Goal: Task Accomplishment & Management: Use online tool/utility

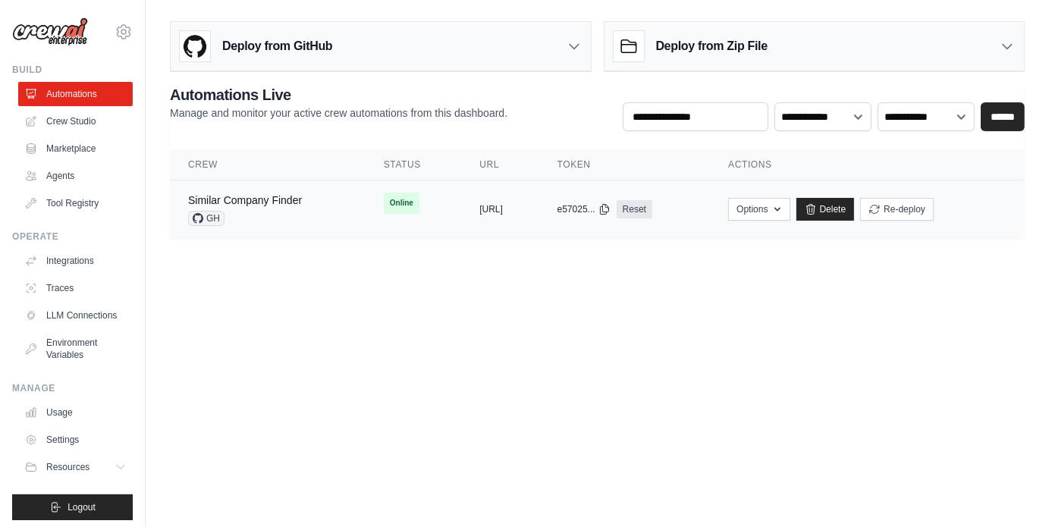
click at [264, 206] on div "Similar Company Finder" at bounding box center [245, 200] width 114 height 15
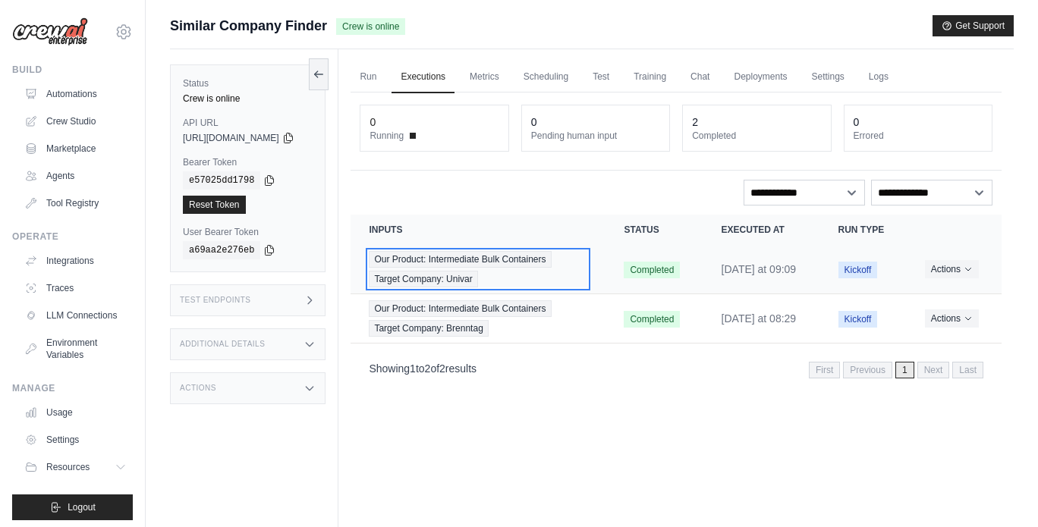
click at [566, 288] on div "Our Product: Intermediate Bulk Containers Target Company: Univar" at bounding box center [478, 269] width 218 height 36
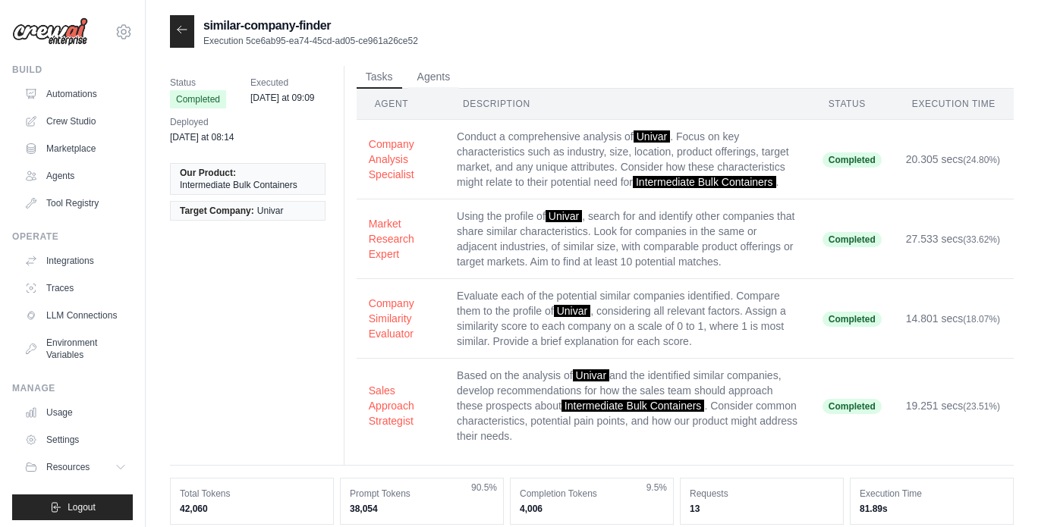
click at [234, 298] on div "Status Completed Executed yesterday at 09:09 Deployed yesterday at 08:14 Our Pr…" at bounding box center [592, 266] width 844 height 400
click at [297, 299] on div "Status Completed Executed yesterday at 09:09 Deployed yesterday at 08:14 Our Pr…" at bounding box center [592, 266] width 844 height 400
click at [184, 35] on icon at bounding box center [182, 30] width 12 height 12
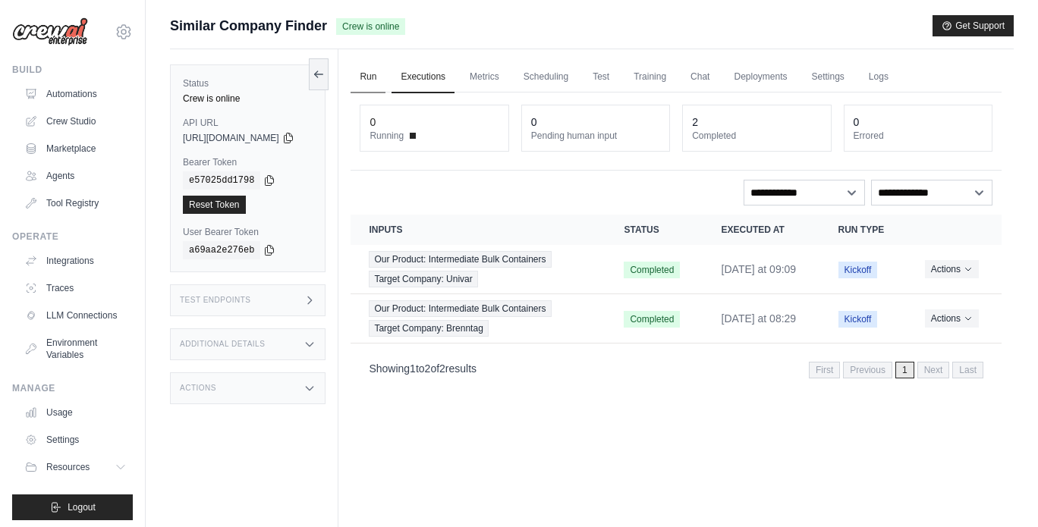
click at [385, 82] on link "Run" at bounding box center [367, 77] width 35 height 32
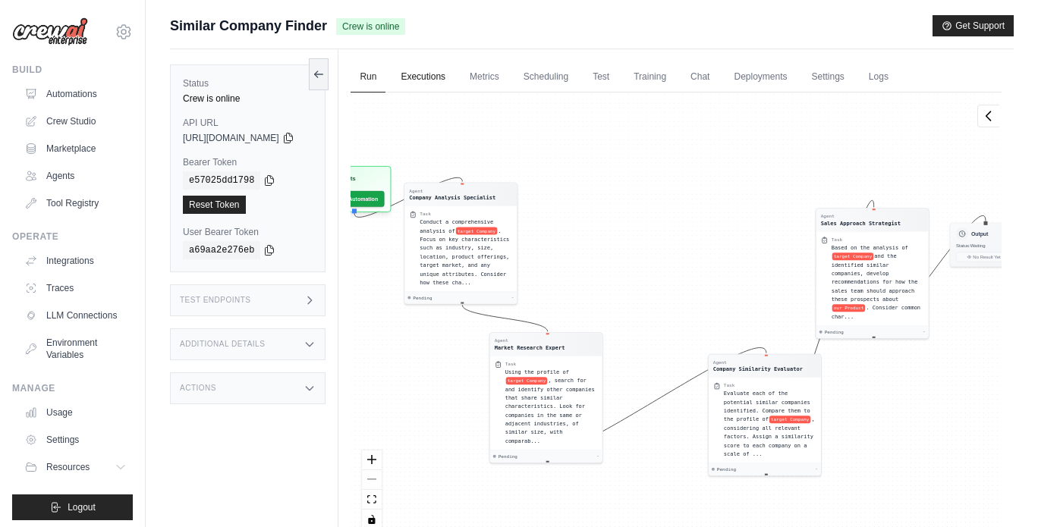
click at [435, 77] on link "Executions" at bounding box center [422, 77] width 63 height 32
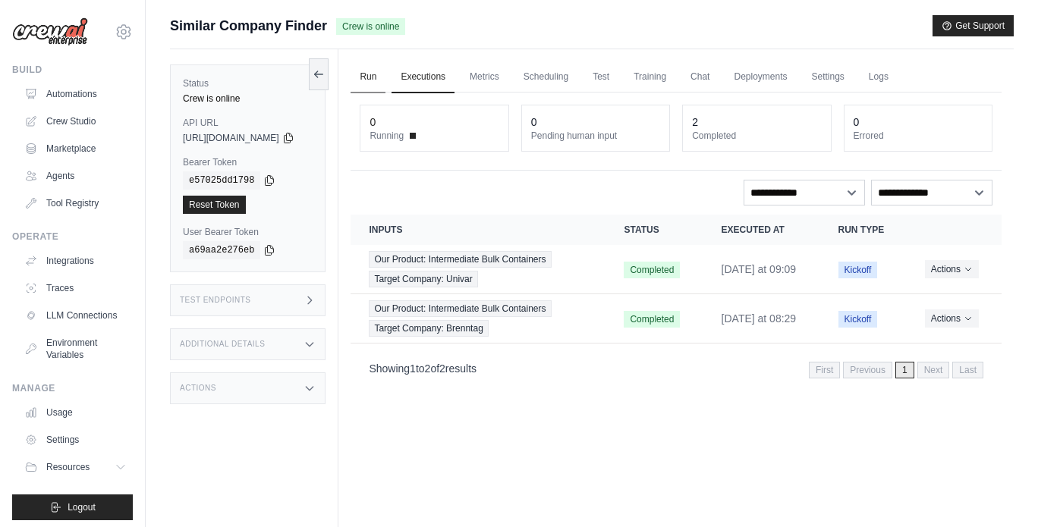
click at [385, 80] on link "Run" at bounding box center [367, 77] width 35 height 32
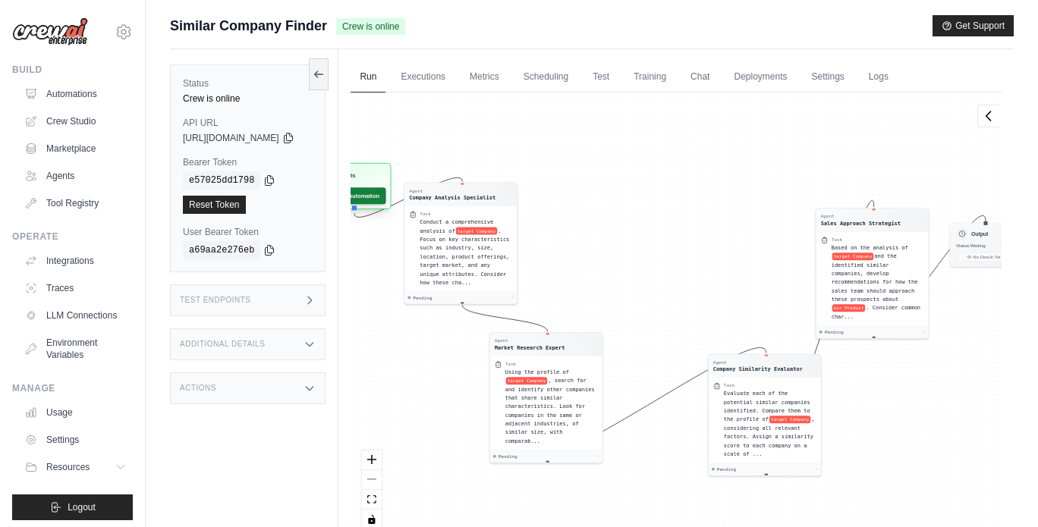
click at [386, 193] on button "Run Automation" at bounding box center [353, 195] width 68 height 17
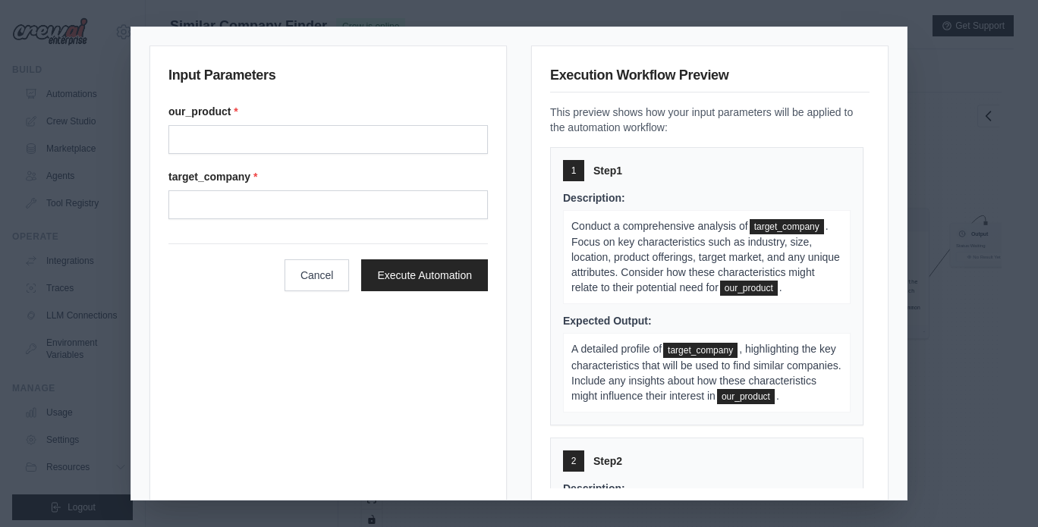
click at [347, 157] on div "our_product * target_company *" at bounding box center [327, 161] width 319 height 115
click at [297, 136] on input "Our product" at bounding box center [327, 139] width 319 height 29
type input "*"
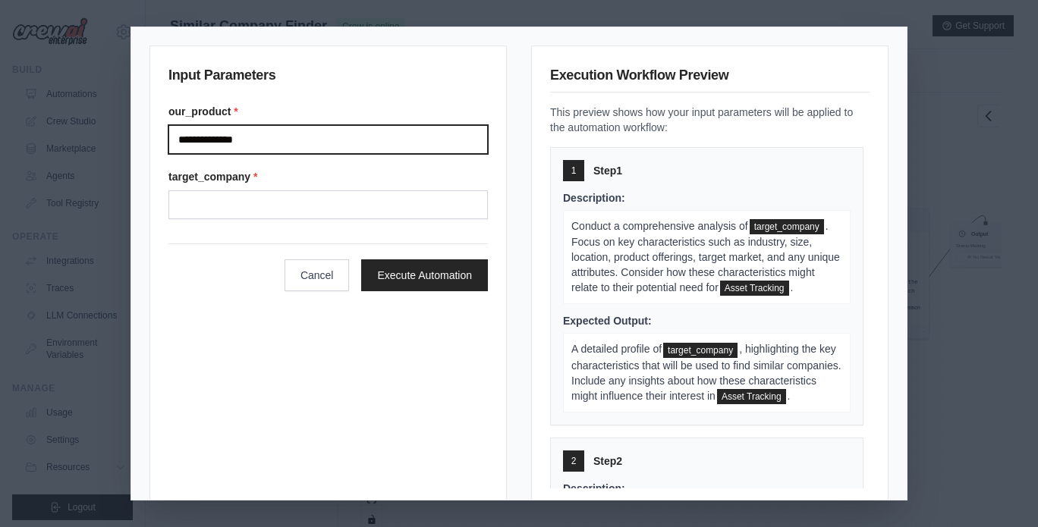
type input "**********"
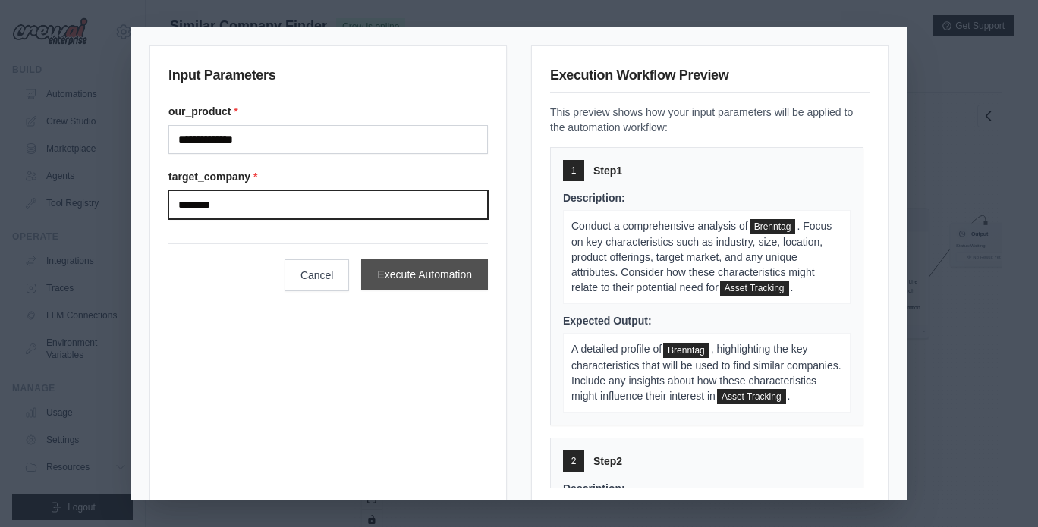
type input "********"
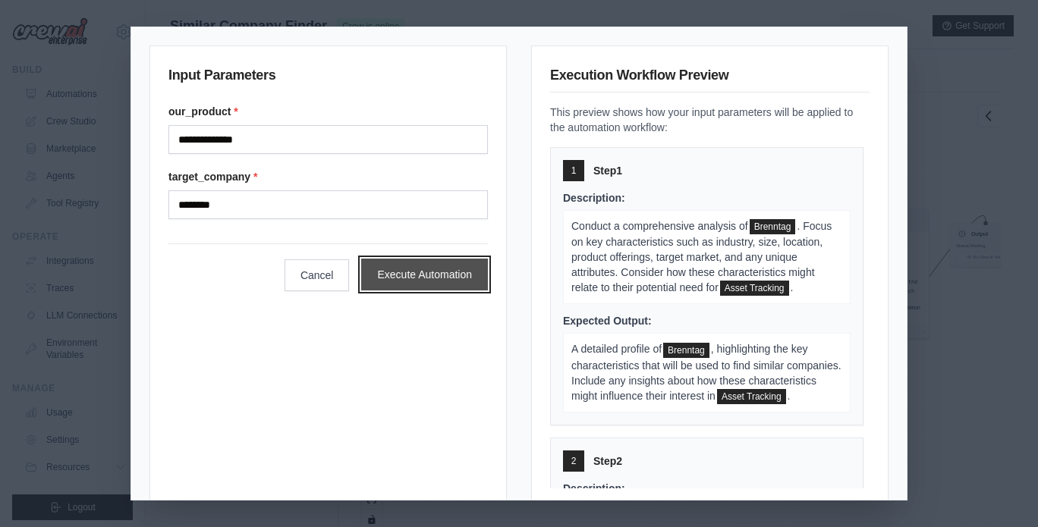
click at [406, 269] on button "Execute Automation" at bounding box center [424, 275] width 127 height 32
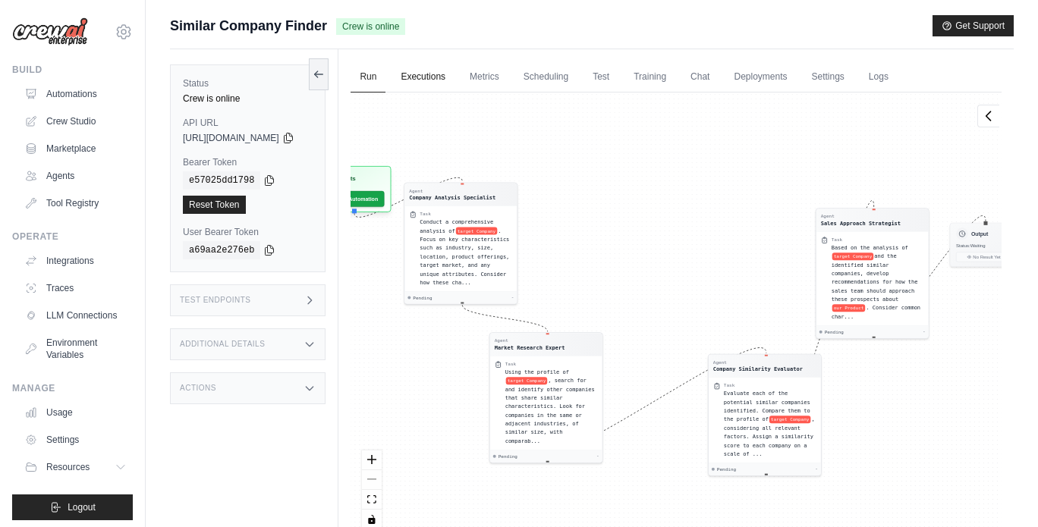
scroll to position [52, 0]
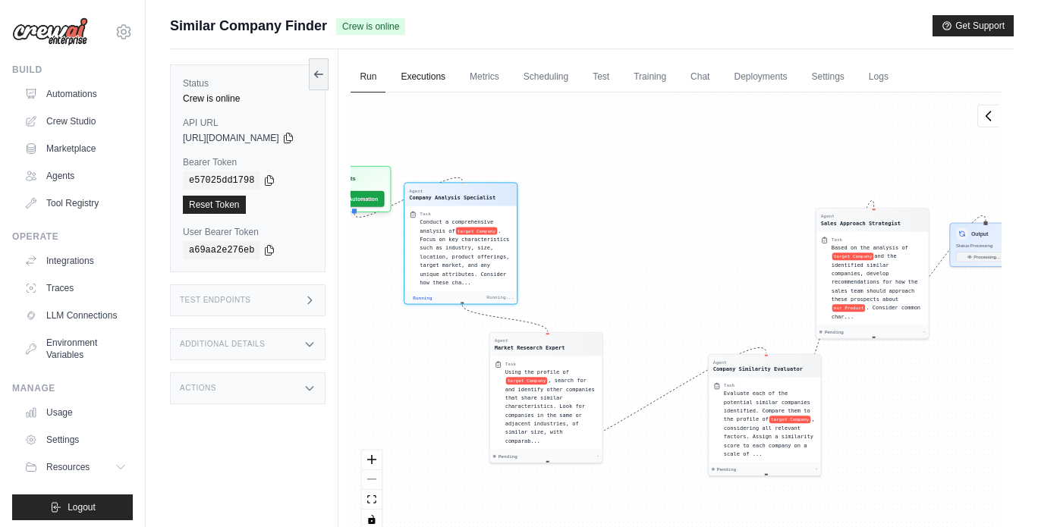
click at [438, 80] on link "Executions" at bounding box center [422, 77] width 63 height 32
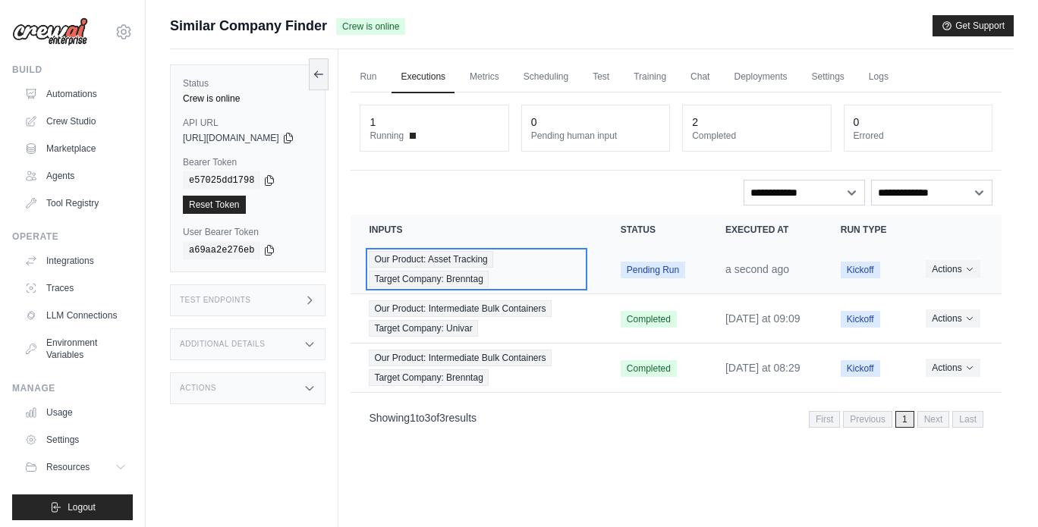
click at [551, 281] on div "Our Product: Asset Tracking Target Company: Brenntag" at bounding box center [476, 269] width 215 height 36
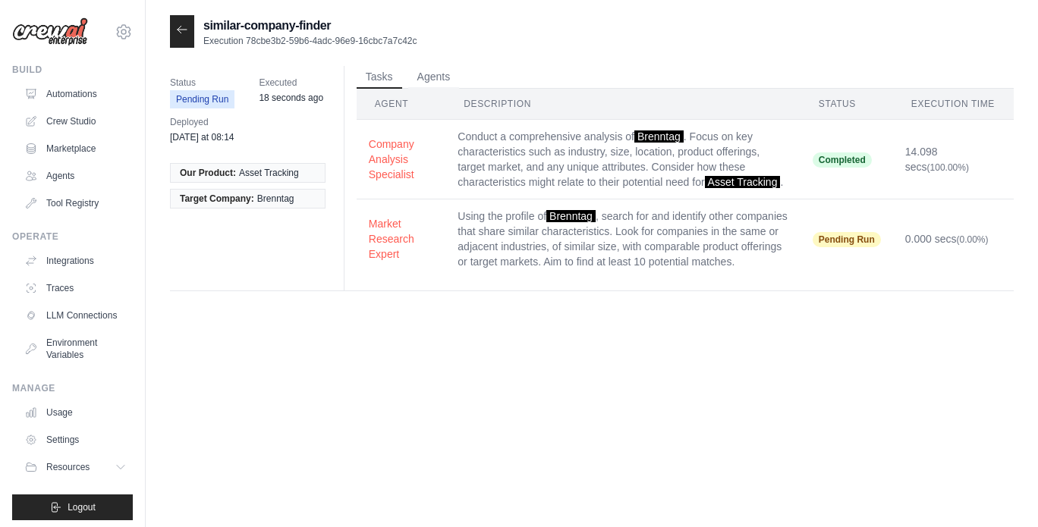
click at [178, 34] on icon at bounding box center [182, 30] width 12 height 12
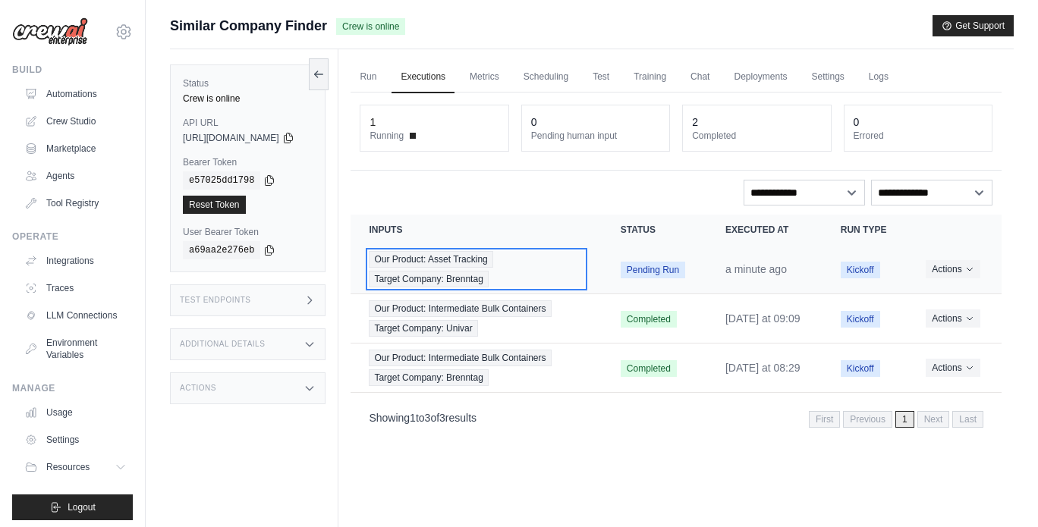
click at [548, 281] on div "Our Product: Asset Tracking Target Company: Brenntag" at bounding box center [476, 269] width 215 height 36
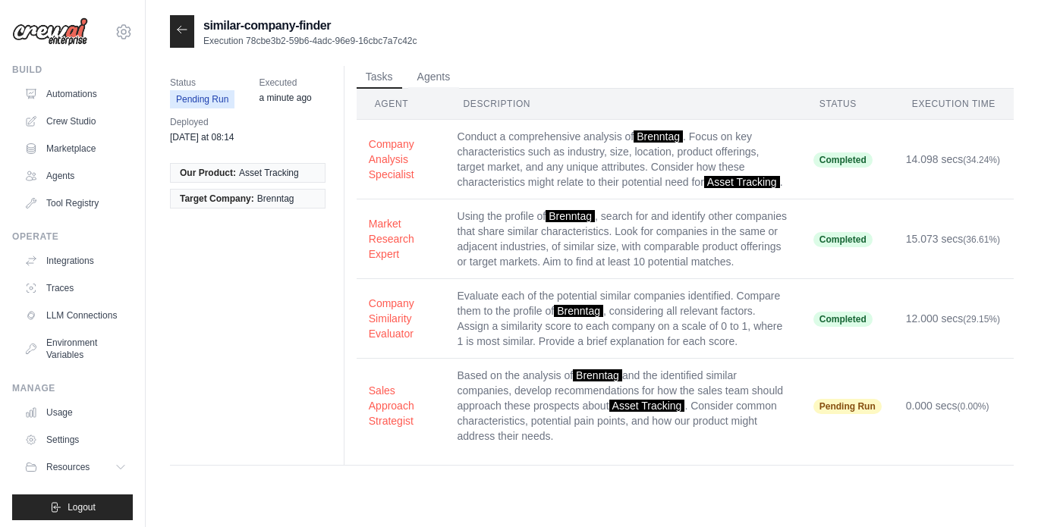
click at [187, 30] on icon at bounding box center [182, 29] width 9 height 7
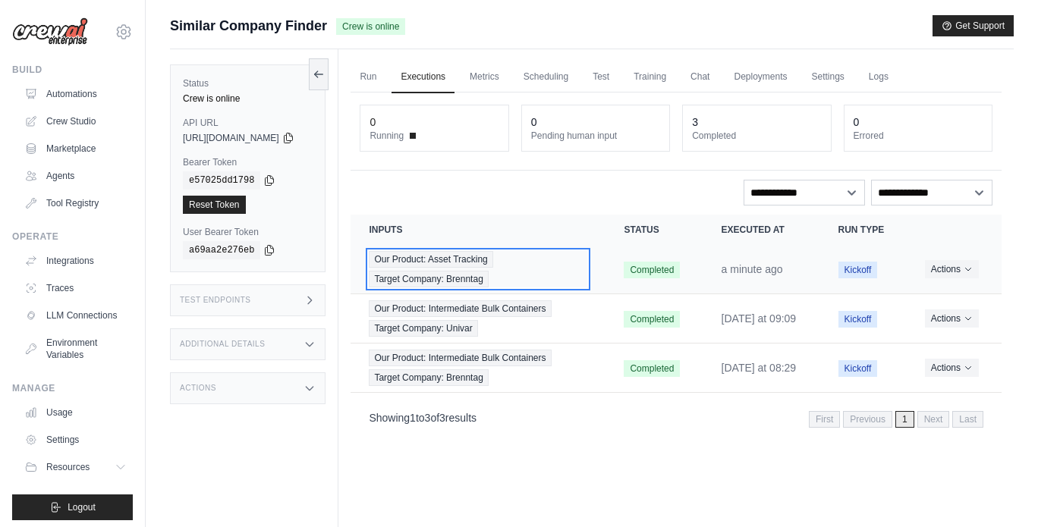
click at [571, 279] on div "Our Product: Asset Tracking Target Company: Brenntag" at bounding box center [478, 269] width 218 height 36
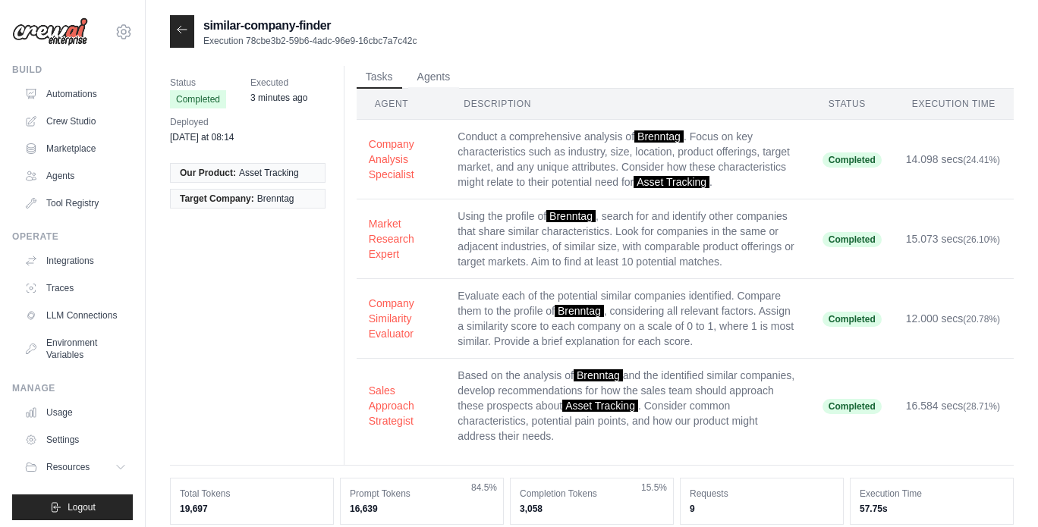
click at [179, 33] on icon at bounding box center [182, 30] width 12 height 12
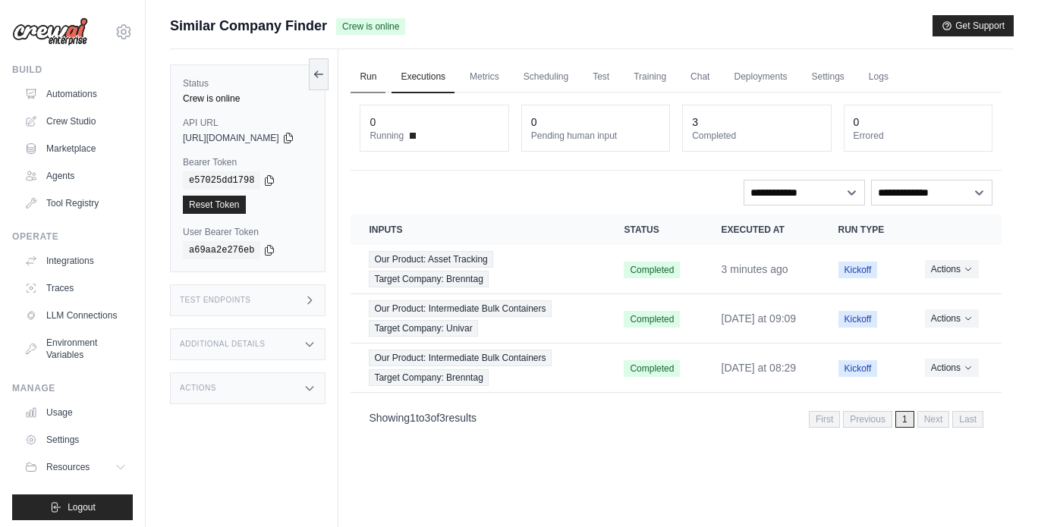
click at [385, 74] on link "Run" at bounding box center [367, 77] width 35 height 32
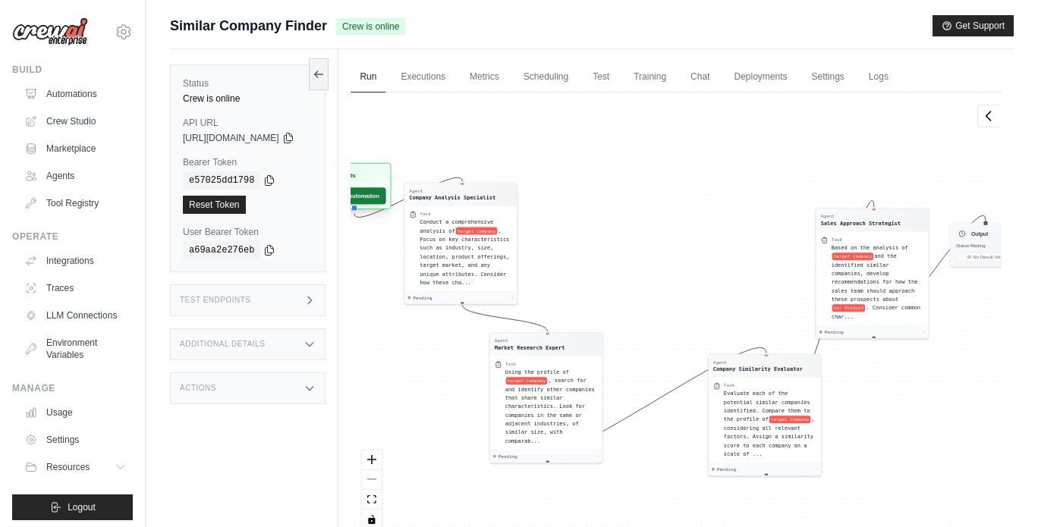
click at [386, 196] on button "Run Automation" at bounding box center [353, 195] width 68 height 17
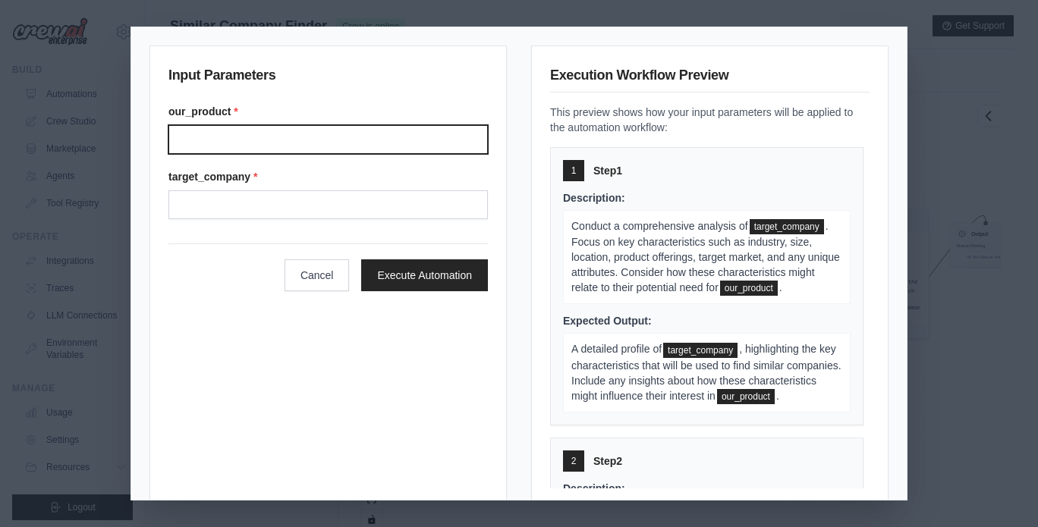
click at [301, 139] on input "Our product" at bounding box center [327, 139] width 319 height 29
type input "**********"
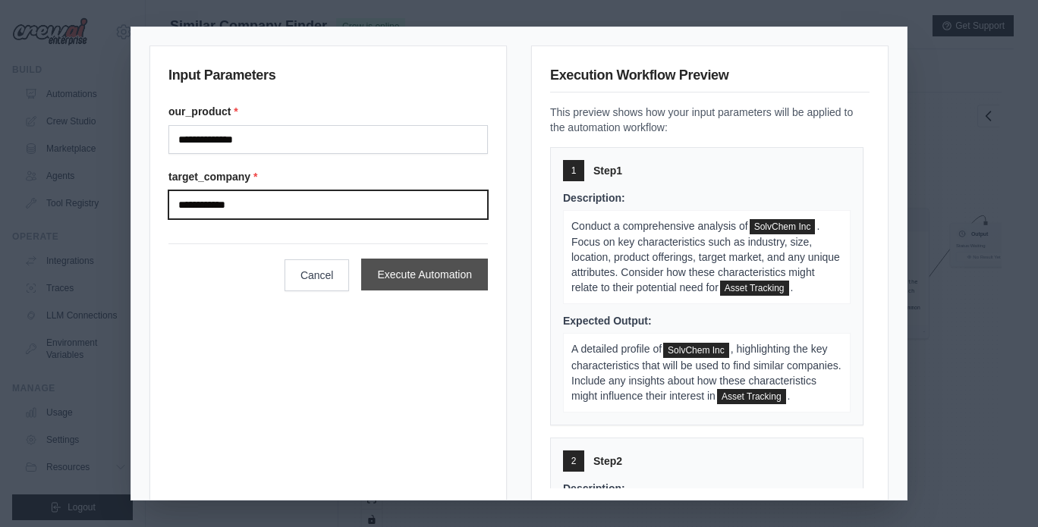
type input "**********"
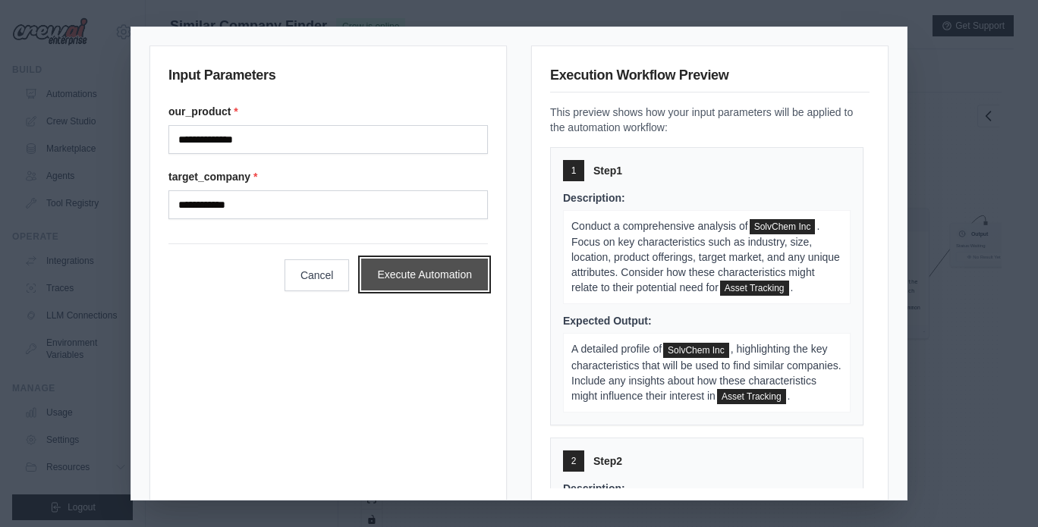
click at [398, 272] on button "Execute Automation" at bounding box center [424, 275] width 127 height 32
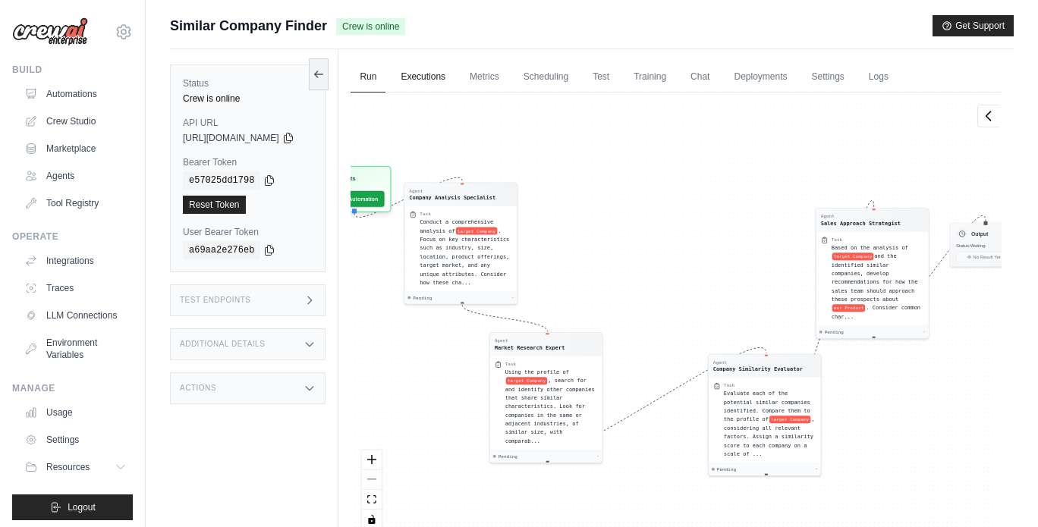
click at [445, 89] on link "Executions" at bounding box center [422, 77] width 63 height 32
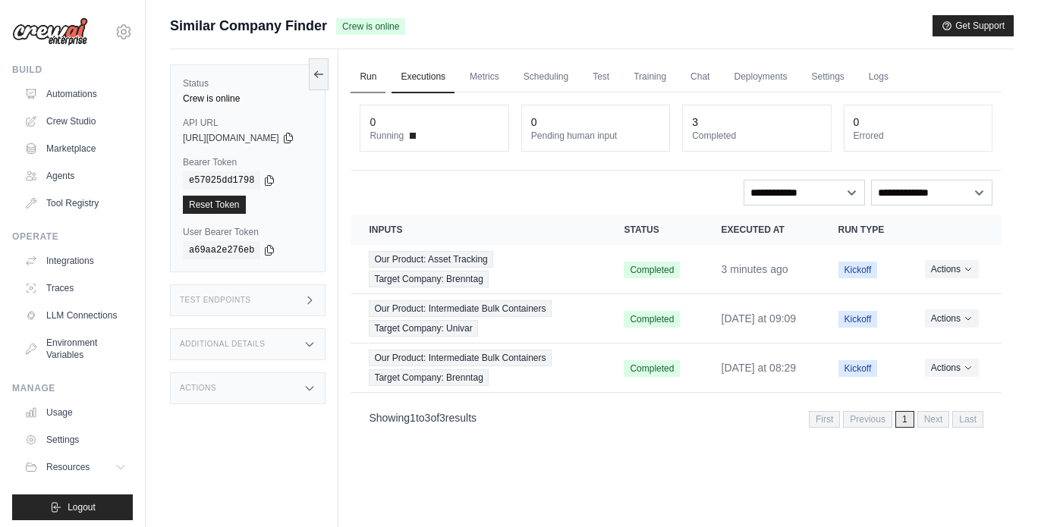
click at [385, 77] on link "Run" at bounding box center [367, 77] width 35 height 32
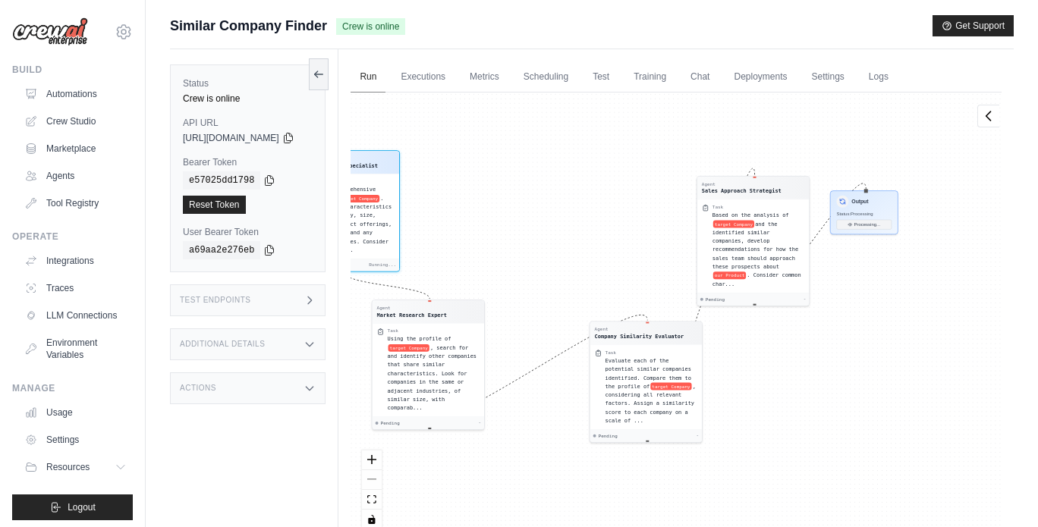
scroll to position [52, 0]
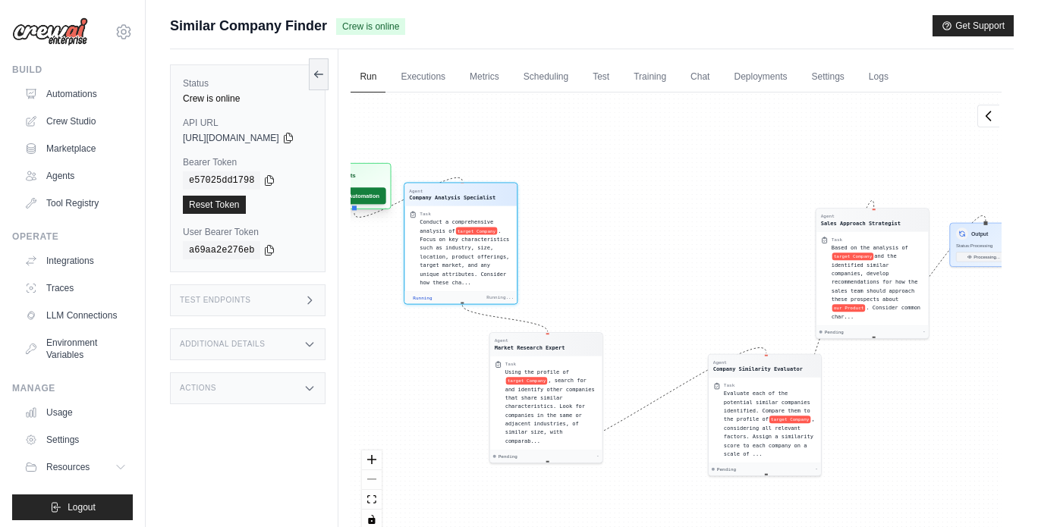
click at [386, 193] on button "Run Automation" at bounding box center [353, 195] width 68 height 17
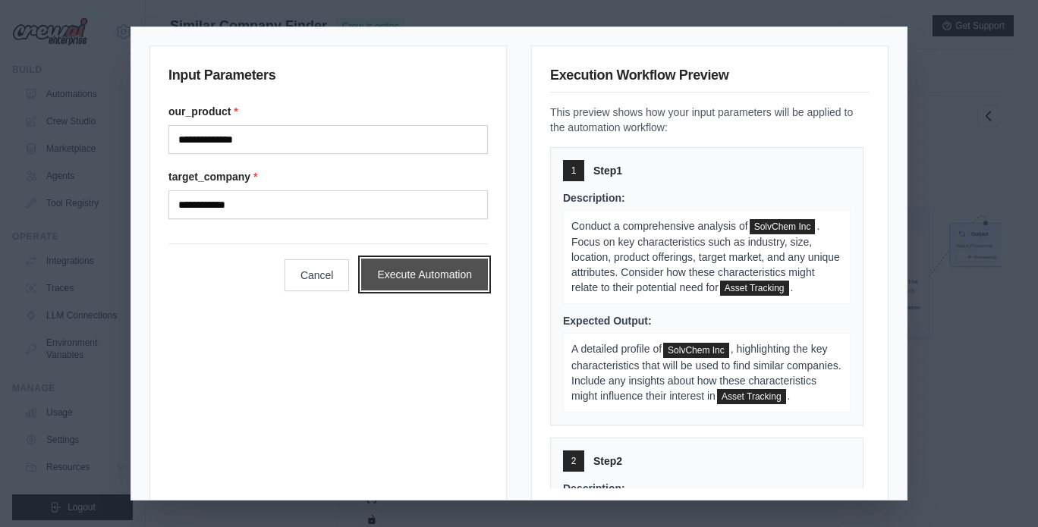
click at [404, 280] on button "Execute Automation" at bounding box center [424, 275] width 127 height 32
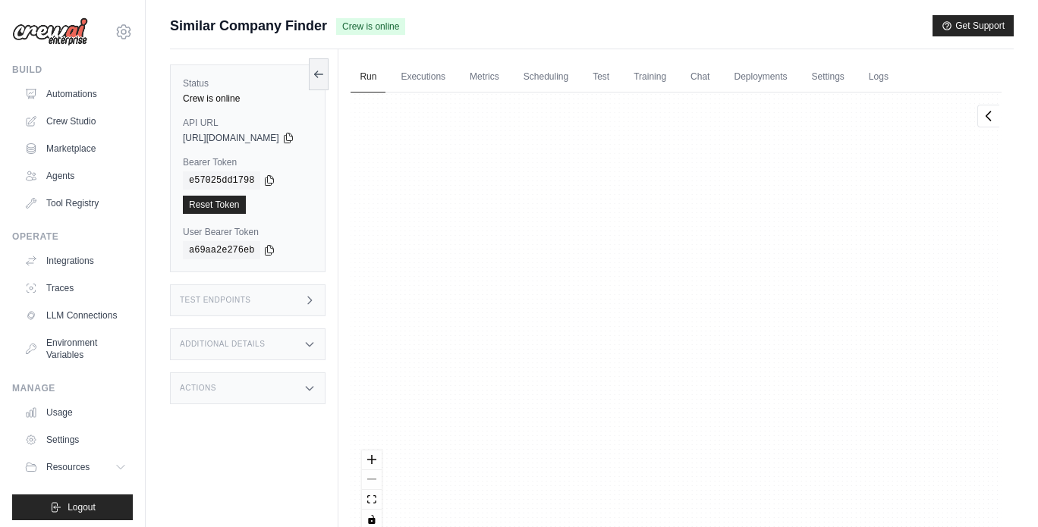
scroll to position [0, 0]
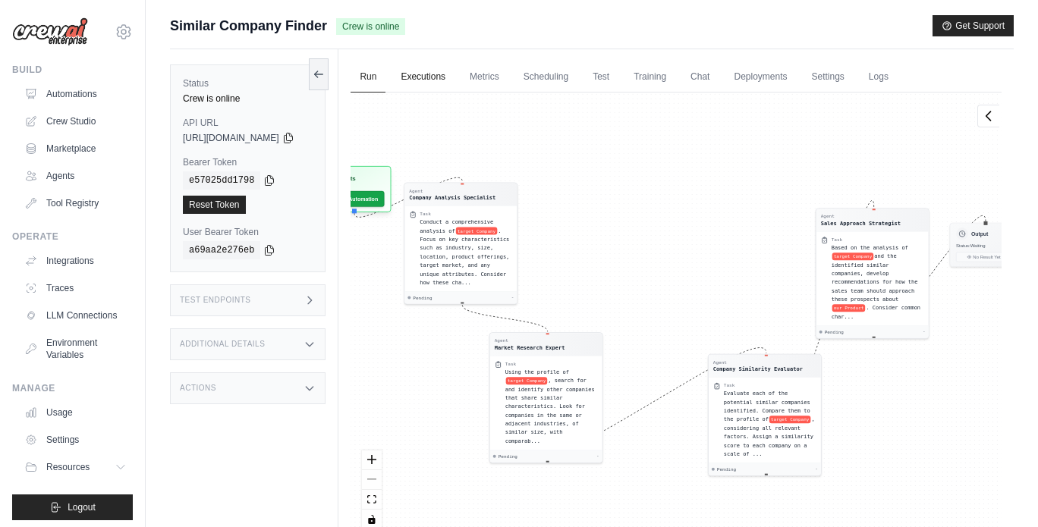
click at [447, 85] on link "Executions" at bounding box center [422, 77] width 63 height 32
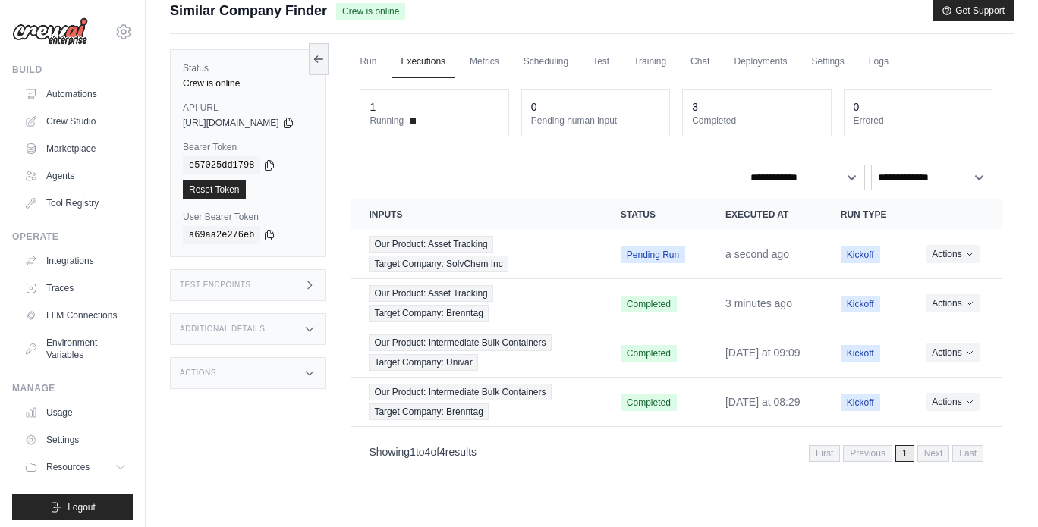
scroll to position [25, 0]
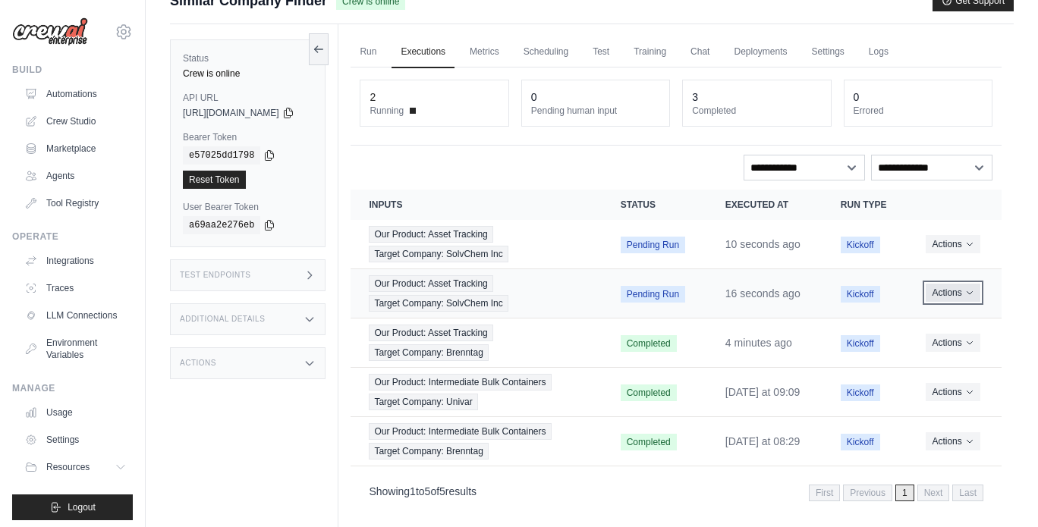
click at [963, 296] on button "Actions" at bounding box center [953, 293] width 54 height 18
click at [957, 269] on td "Actions View Details Delete" at bounding box center [954, 244] width 94 height 49
click at [957, 253] on button "Actions" at bounding box center [953, 243] width 54 height 18
click at [914, 307] on button "Delete" at bounding box center [934, 295] width 97 height 24
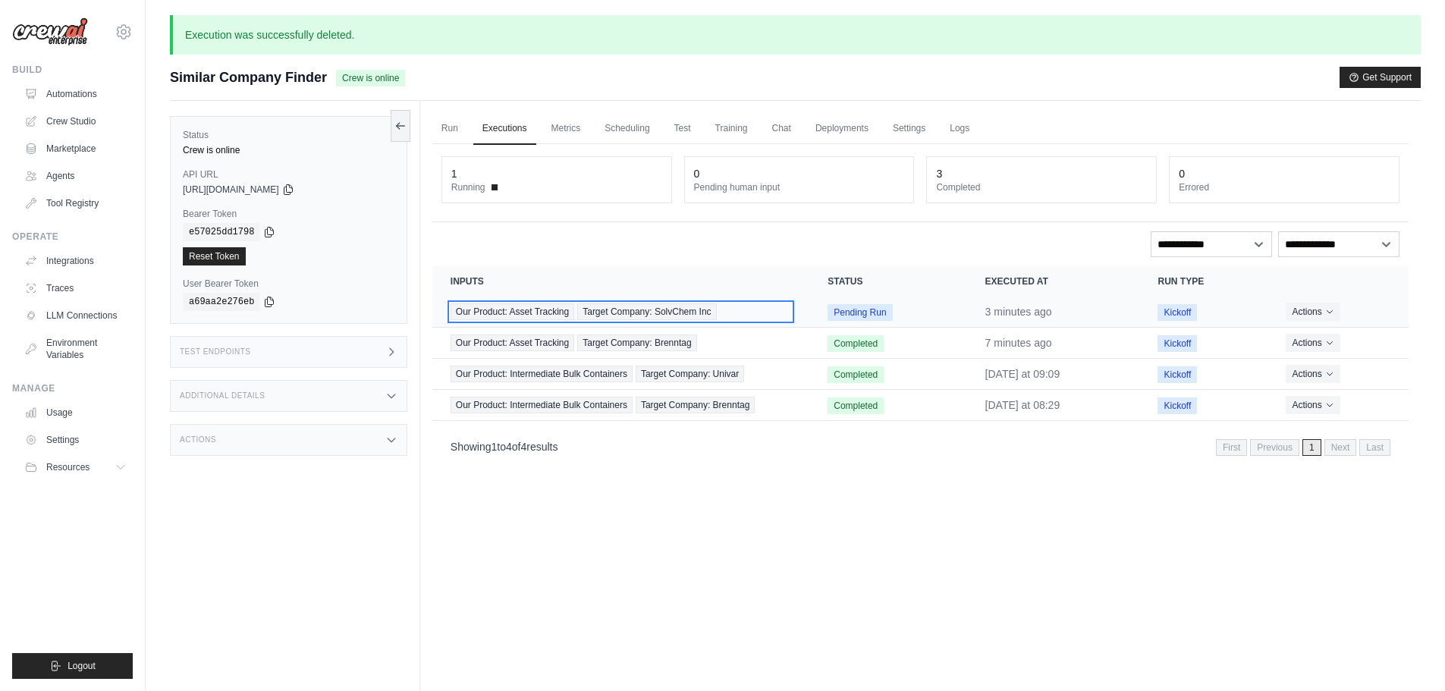
click at [750, 310] on div "Our Product: Asset Tracking Target Company: SolvChem Inc" at bounding box center [621, 311] width 341 height 17
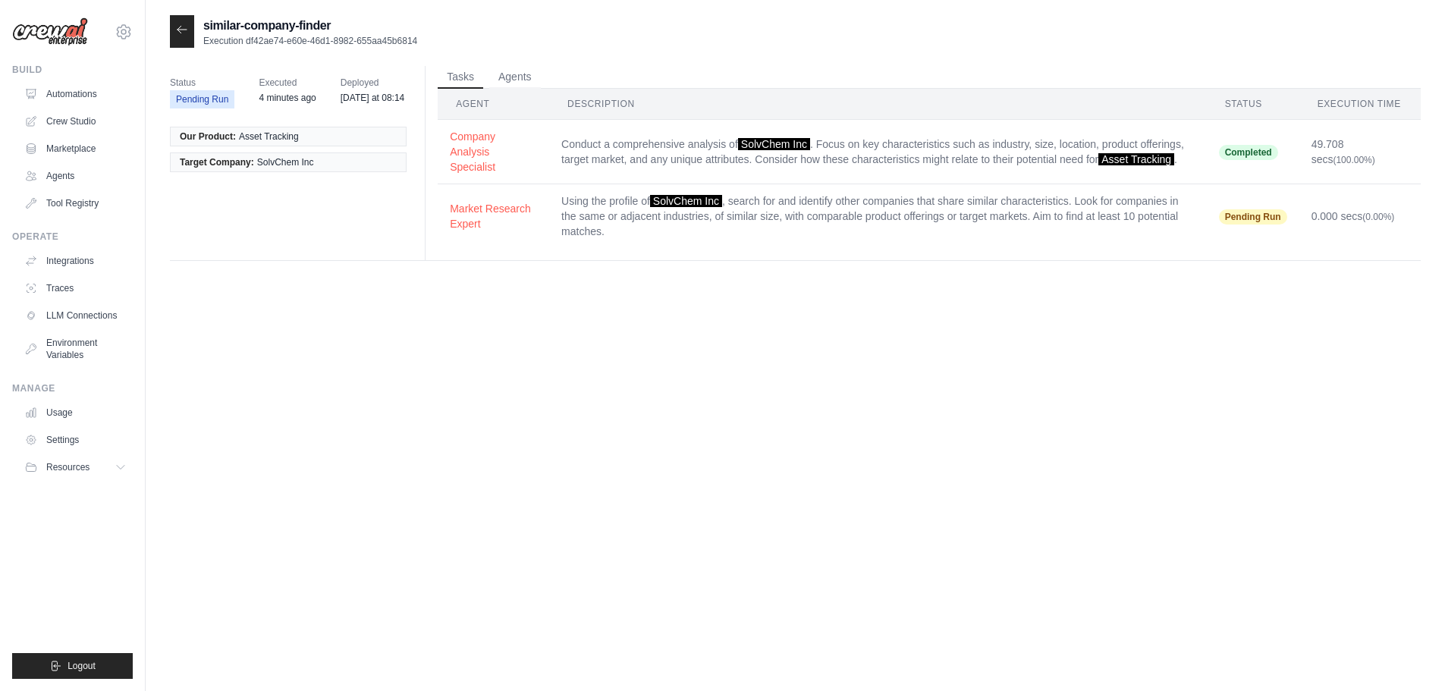
click at [180, 24] on icon at bounding box center [182, 30] width 12 height 12
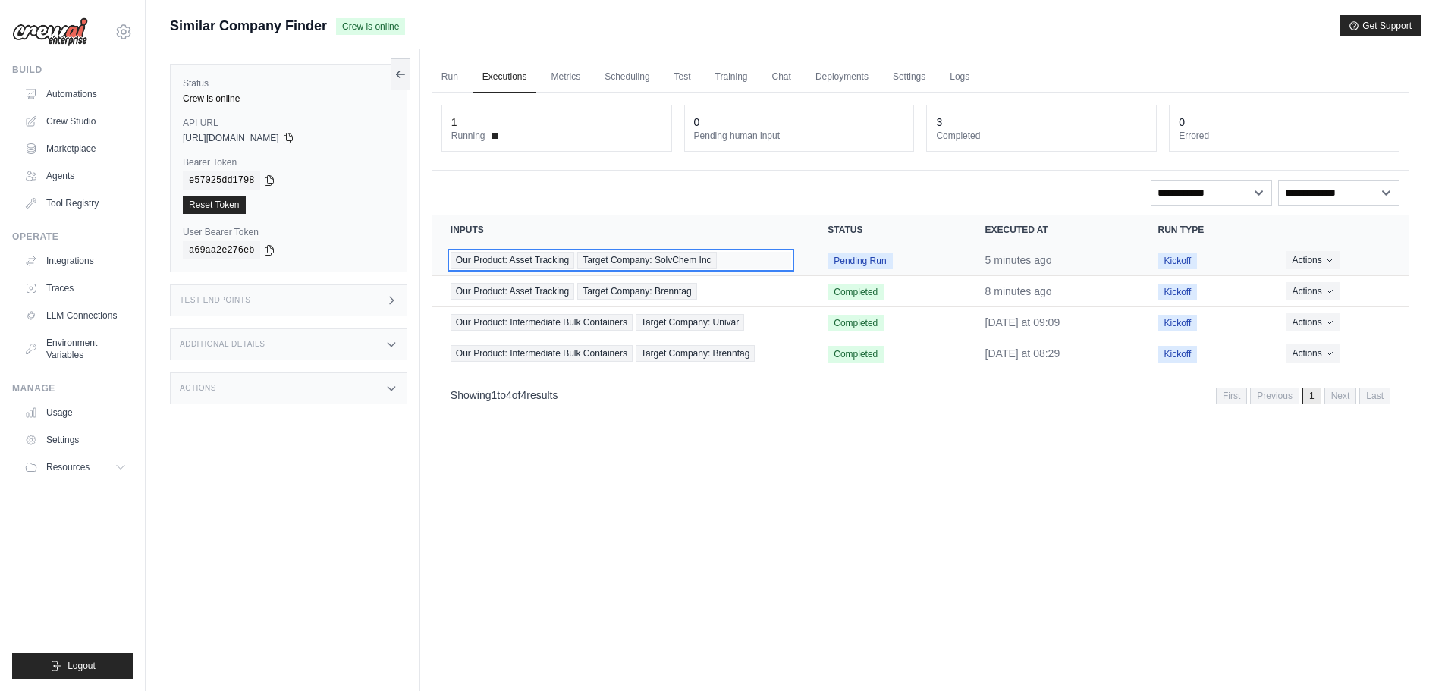
click at [742, 262] on div "Our Product: Asset Tracking Target Company: SolvChem Inc" at bounding box center [621, 260] width 341 height 17
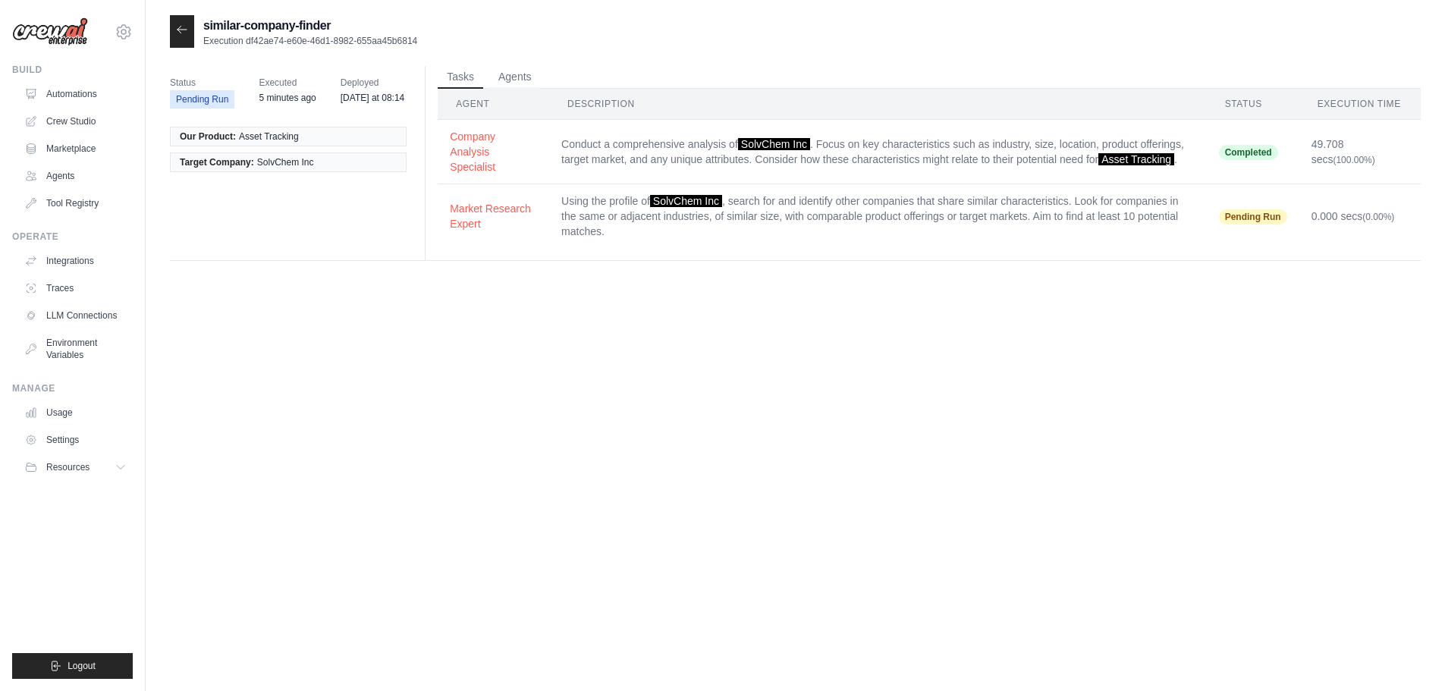
click at [181, 37] on div at bounding box center [182, 31] width 24 height 33
click at [184, 30] on icon at bounding box center [182, 29] width 9 height 7
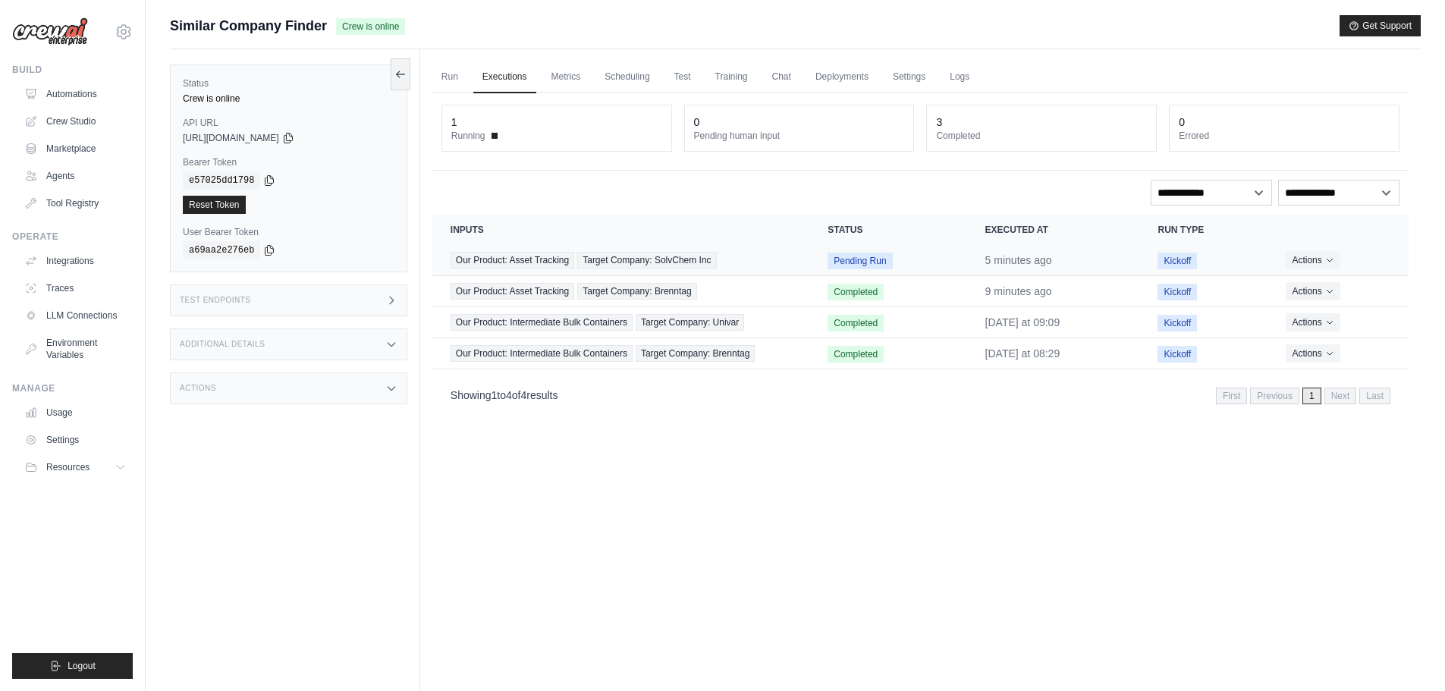
click at [792, 263] on td "Our Product: Asset Tracking Target Company: SolvChem Inc" at bounding box center [620, 260] width 377 height 31
click at [791, 262] on td "Our Product: Asset Tracking Target Company: SolvChem Inc" at bounding box center [620, 260] width 377 height 31
click at [738, 267] on div "Our Product: Asset Tracking Target Company: SolvChem Inc" at bounding box center [621, 260] width 341 height 17
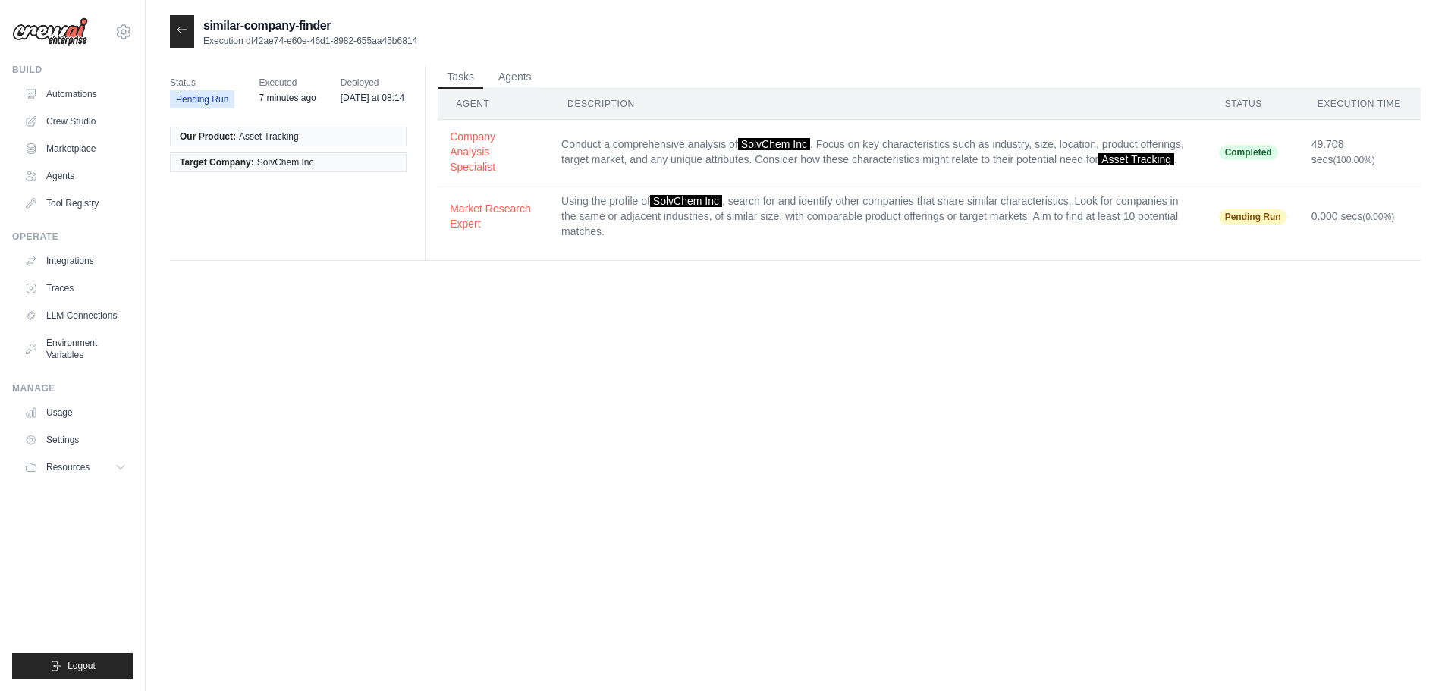
click at [179, 34] on icon at bounding box center [182, 30] width 12 height 12
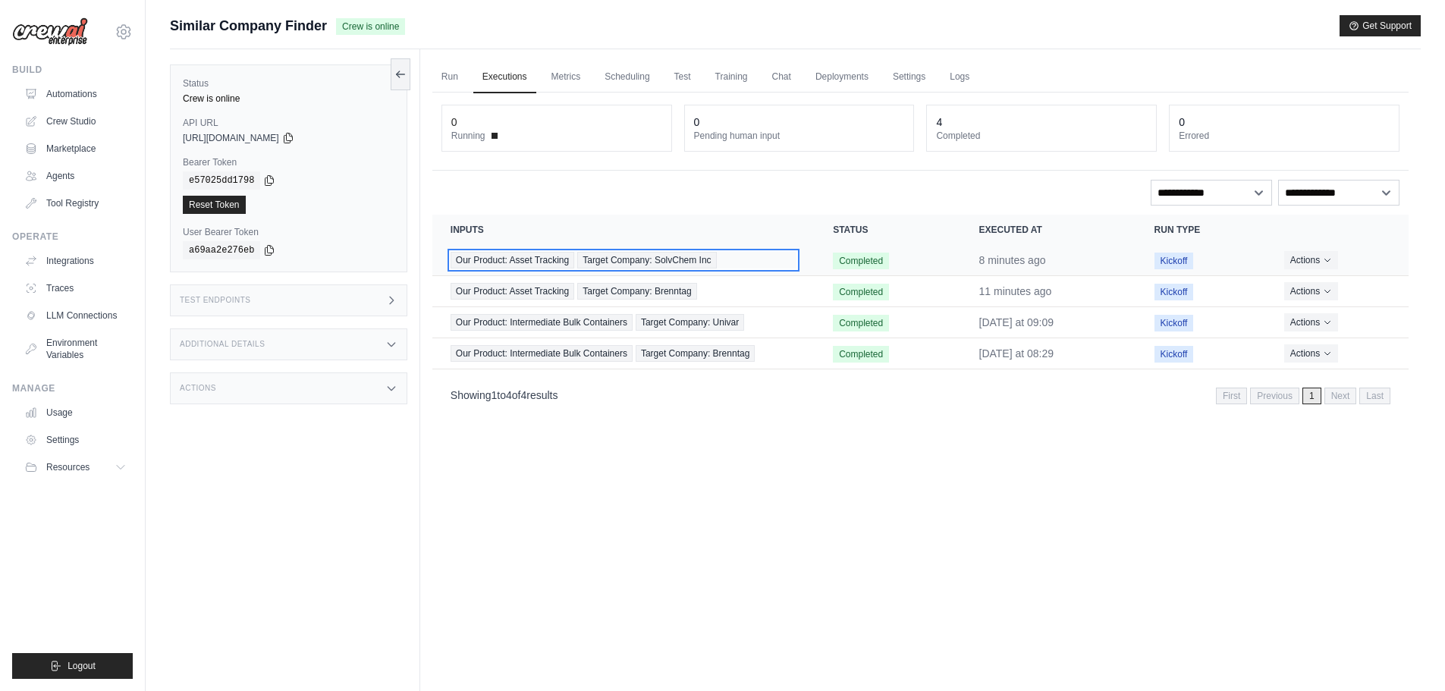
click at [752, 262] on div "Our Product: Asset Tracking Target Company: SolvChem Inc" at bounding box center [624, 260] width 346 height 17
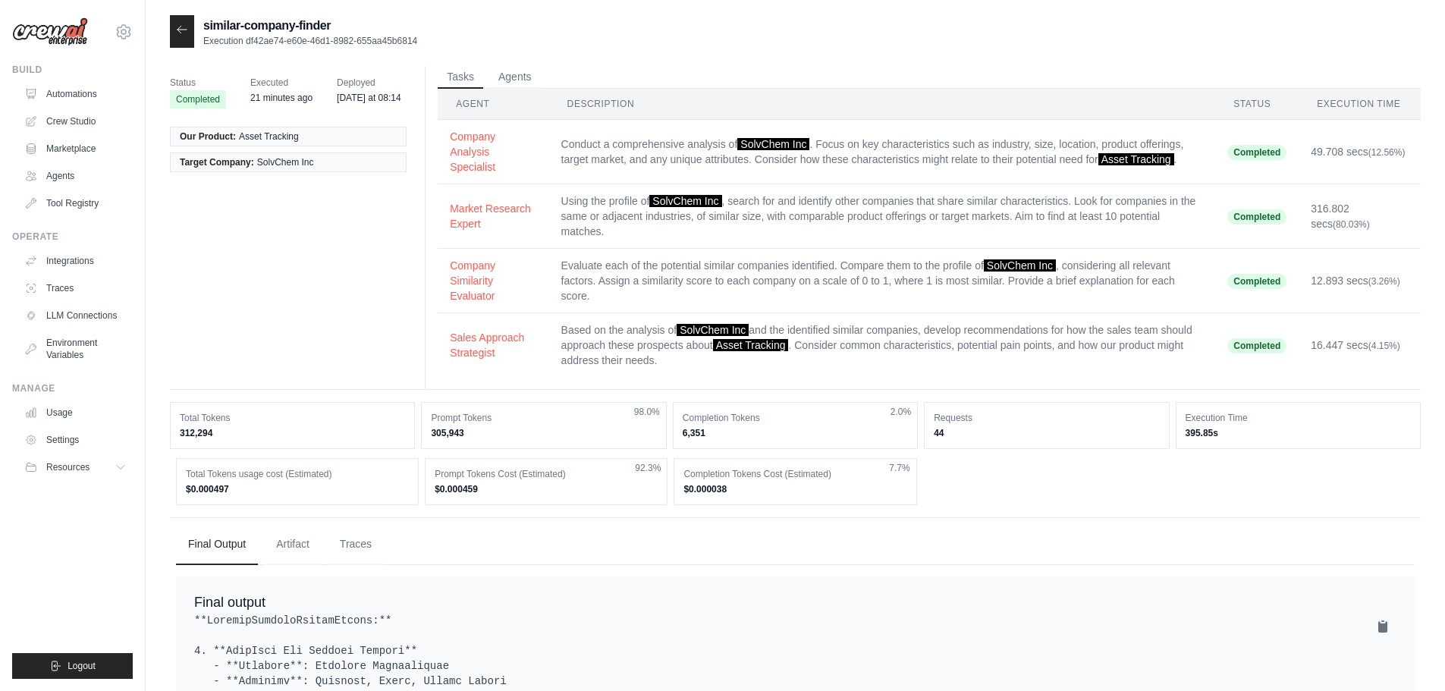
click at [262, 259] on div "Status Completed Executed 21 minutes ago Deployed [DATE] at 08:14 Our Product: …" at bounding box center [795, 228] width 1251 height 324
